Goal: Information Seeking & Learning: Learn about a topic

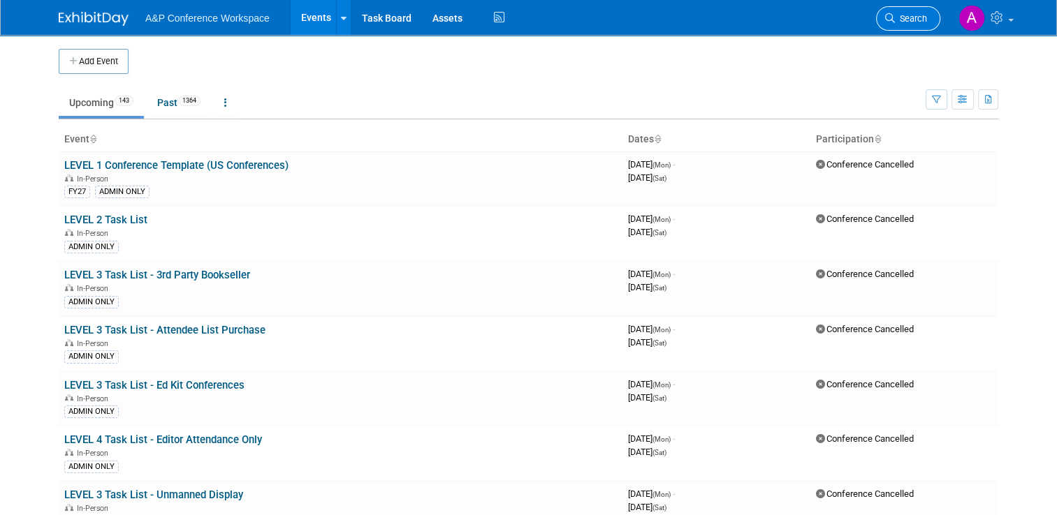
click at [914, 10] on link "Search" at bounding box center [908, 18] width 64 height 24
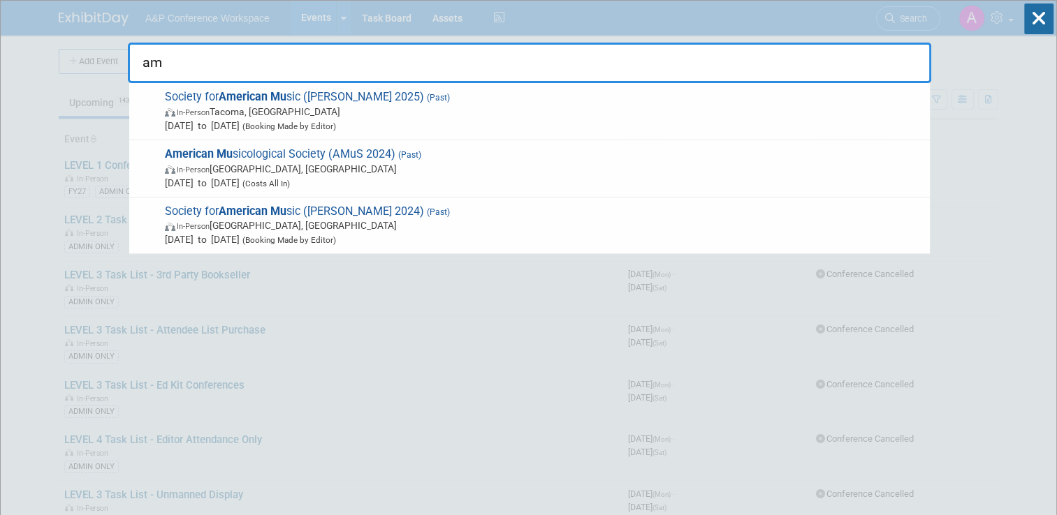
type input "a"
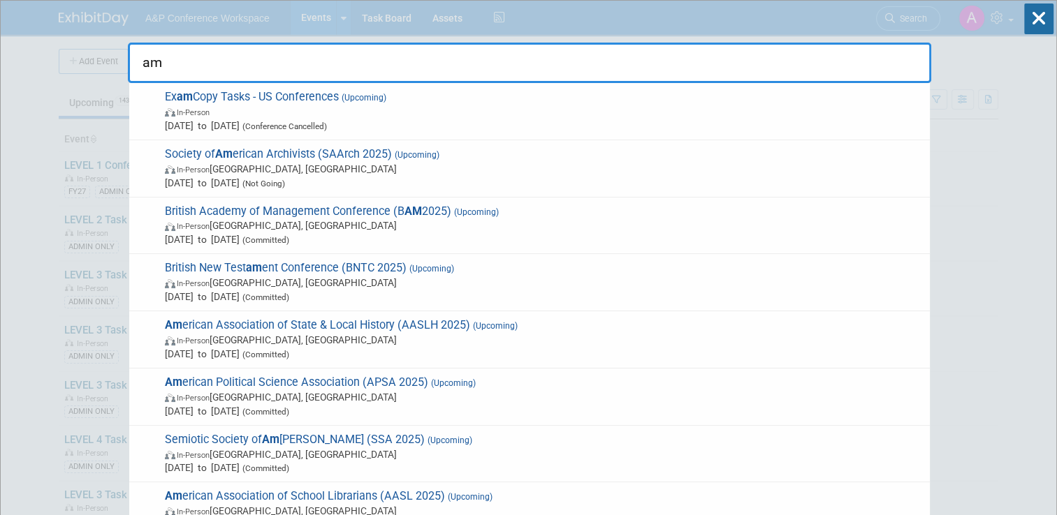
type input "a"
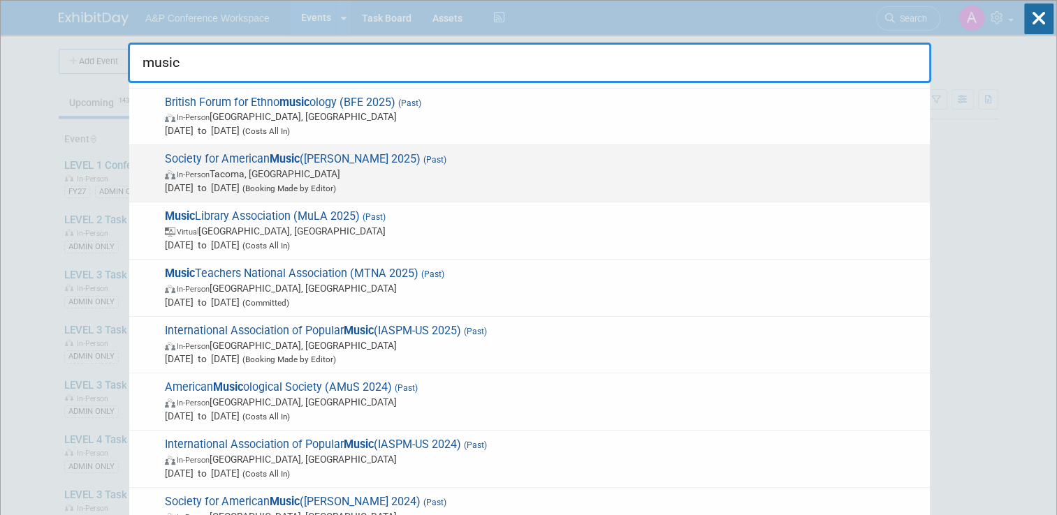
scroll to position [112, 0]
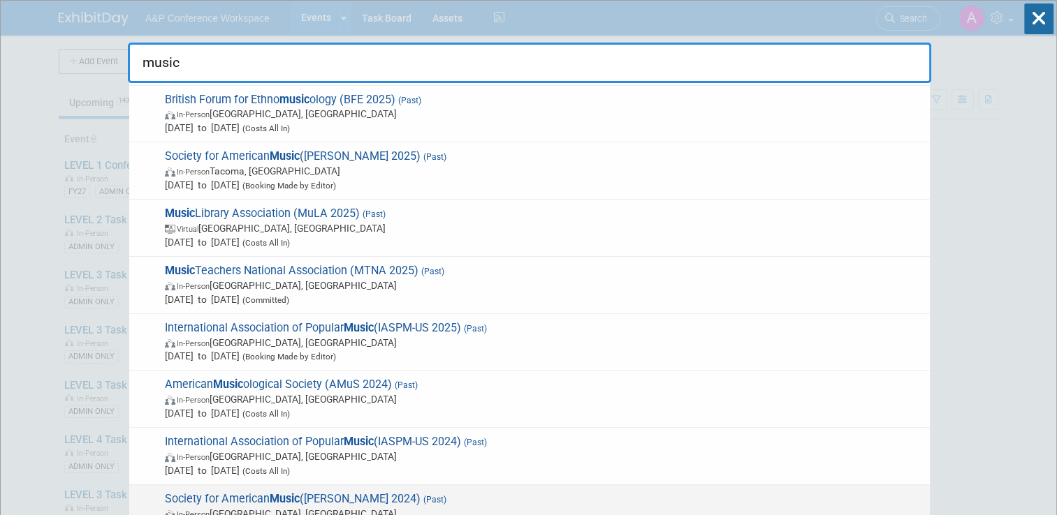
type input "music"
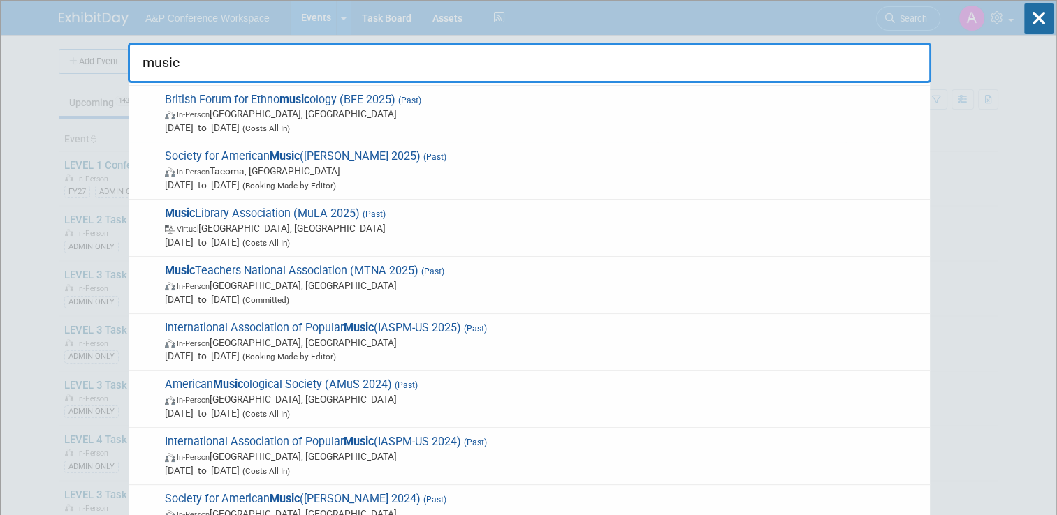
drag, startPoint x: 469, startPoint y: 72, endPoint x: 119, endPoint y: 67, distance: 350.6
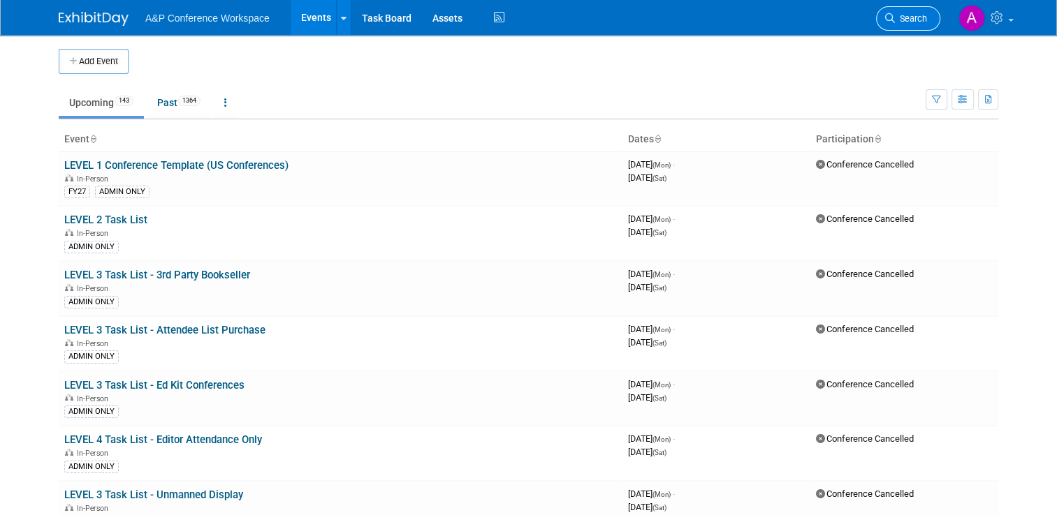
click at [934, 7] on link "Search" at bounding box center [908, 18] width 64 height 24
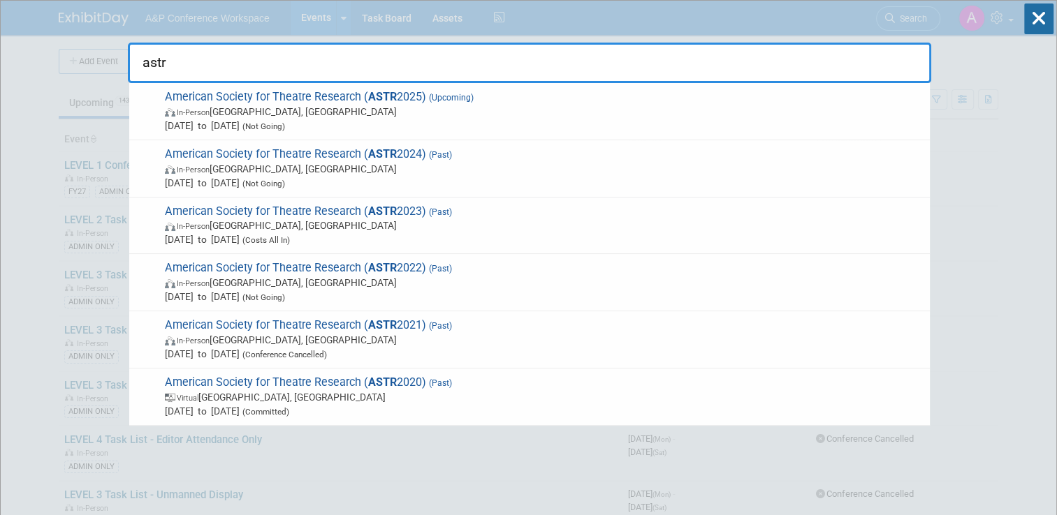
type input "astr"
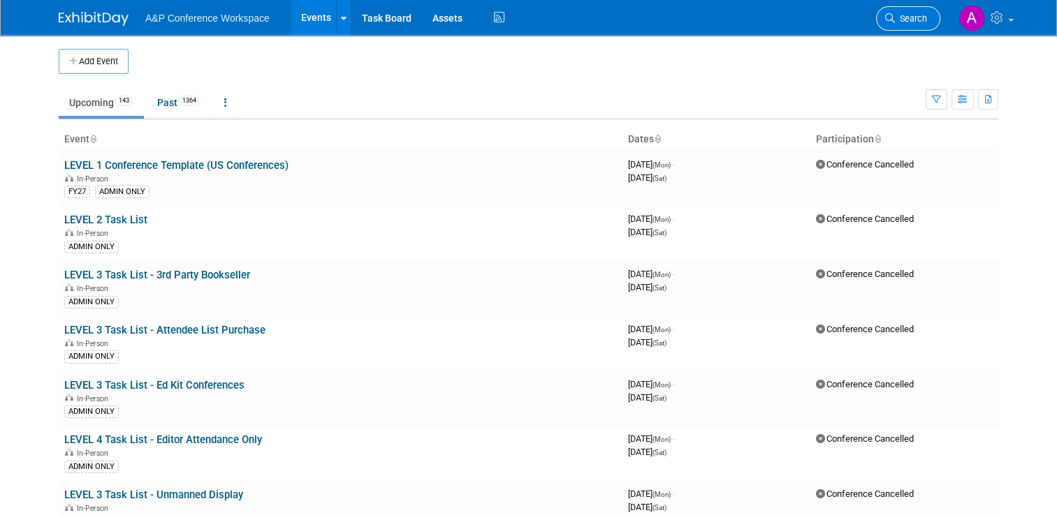
click at [786, 27] on link "Search" at bounding box center [908, 18] width 64 height 24
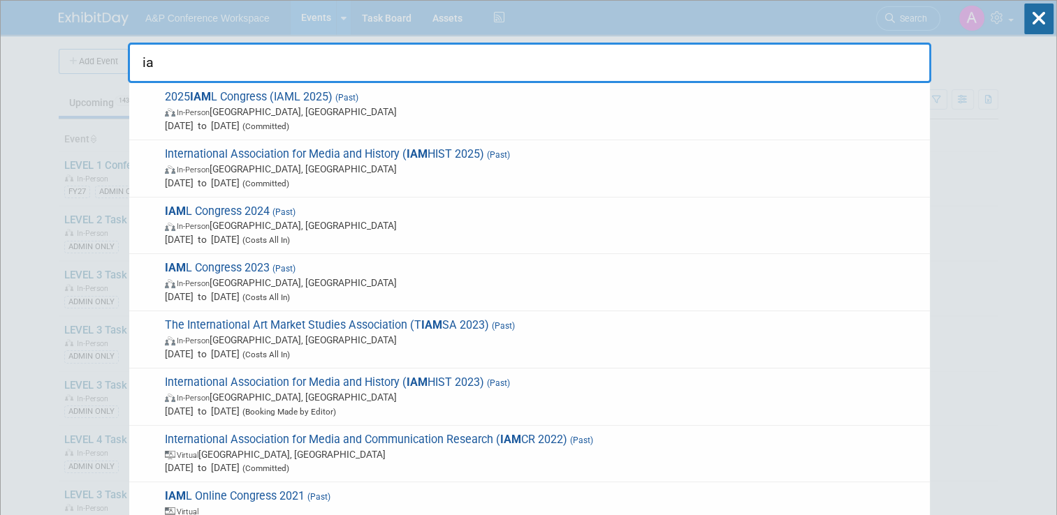
type input "i"
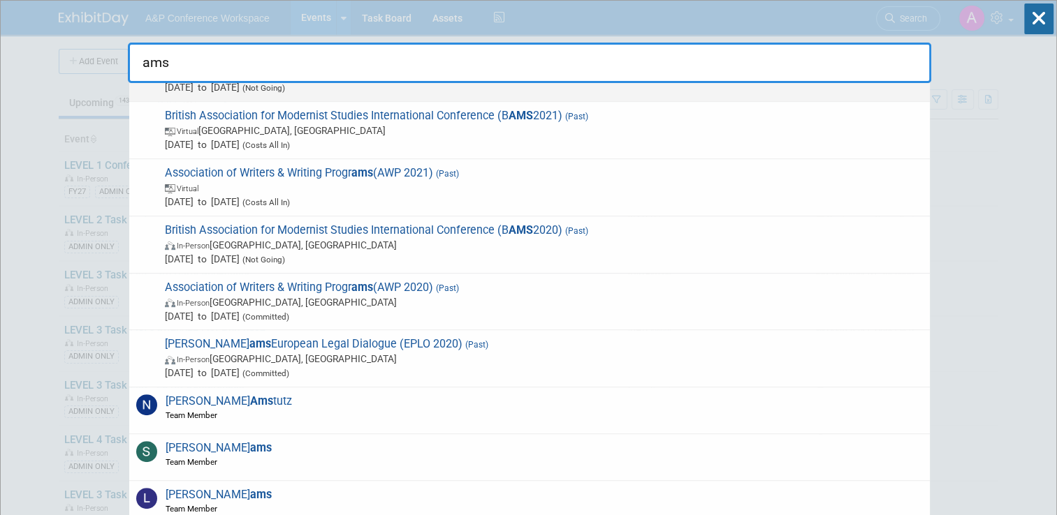
scroll to position [613, 0]
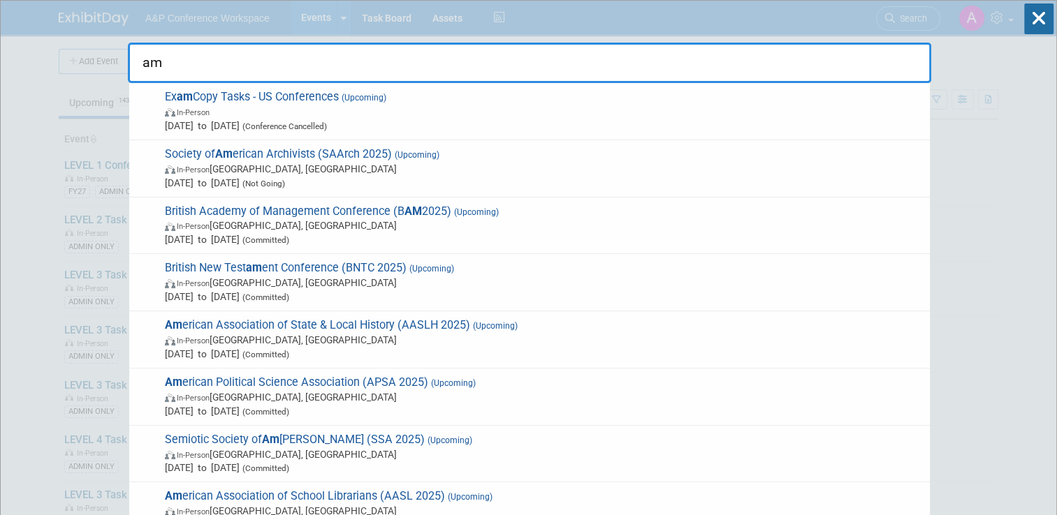
type input "a"
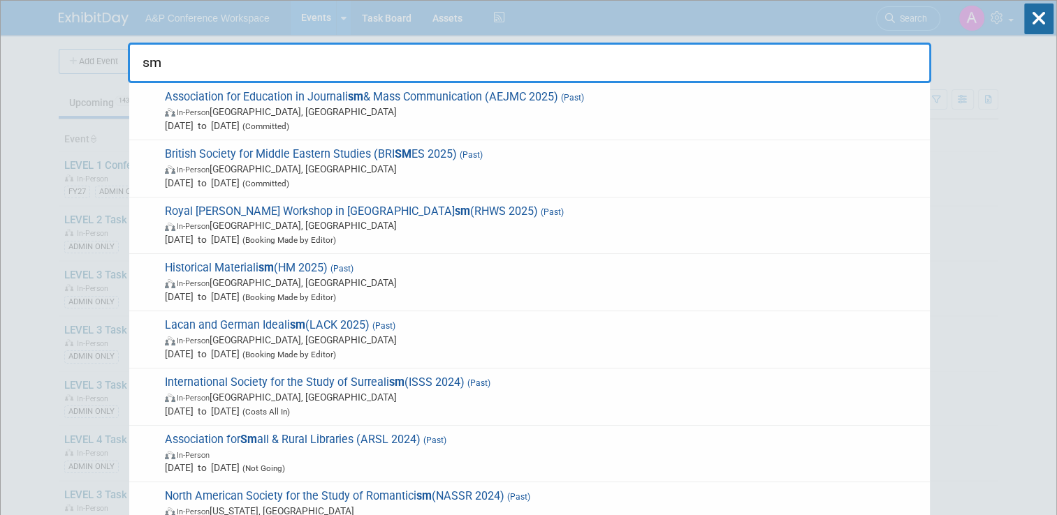
type input "s"
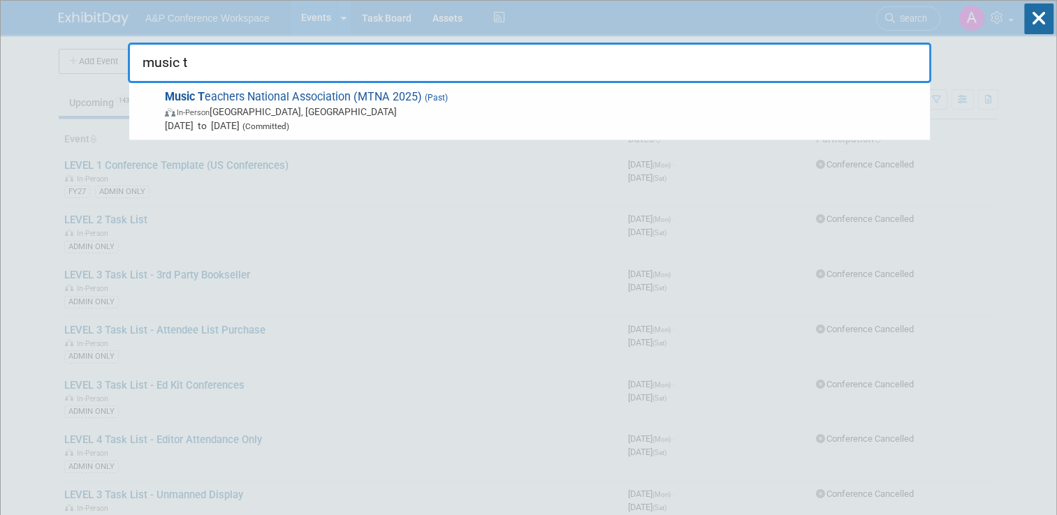
type input "music"
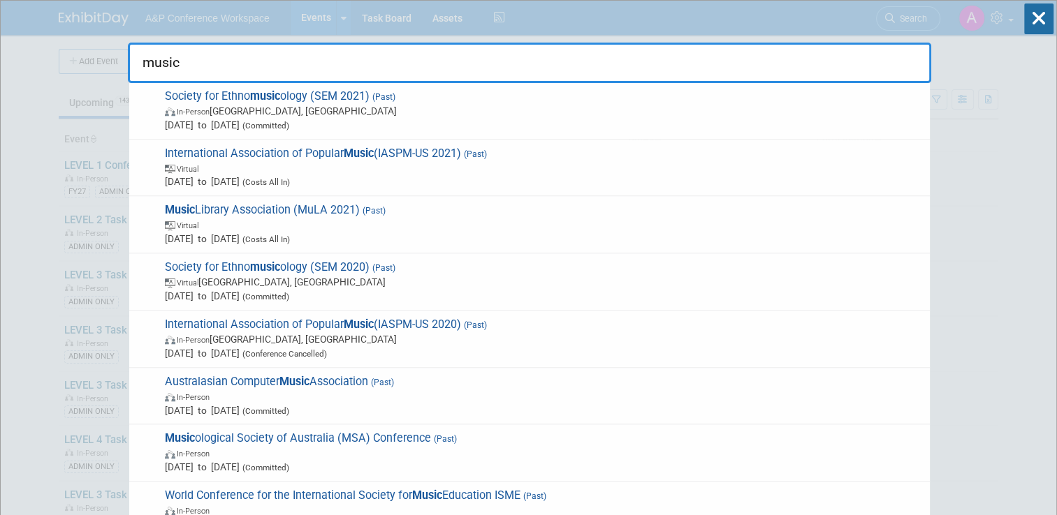
scroll to position [1271, 0]
